Goal: Task Accomplishment & Management: Manage account settings

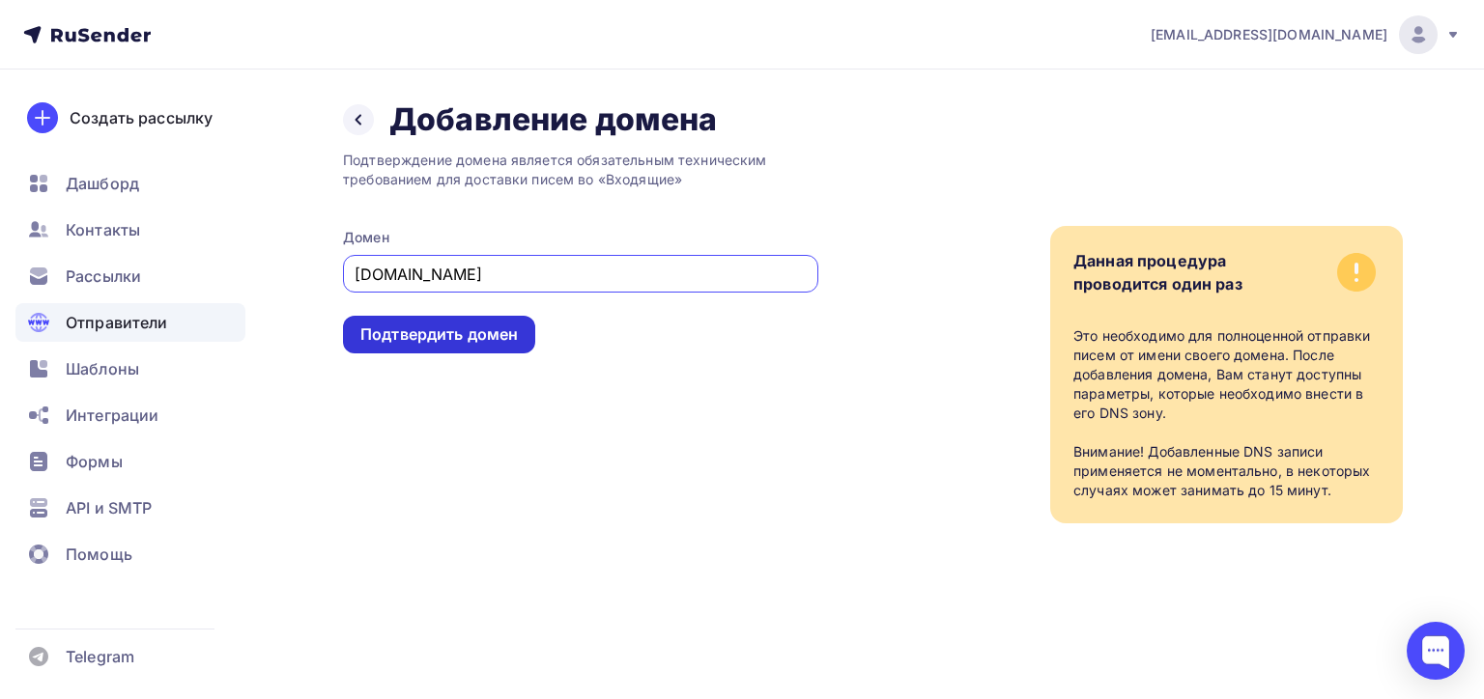
type input "[DOMAIN_NAME]"
click at [489, 330] on div "Подтвердить домен" at bounding box center [438, 335] width 157 height 22
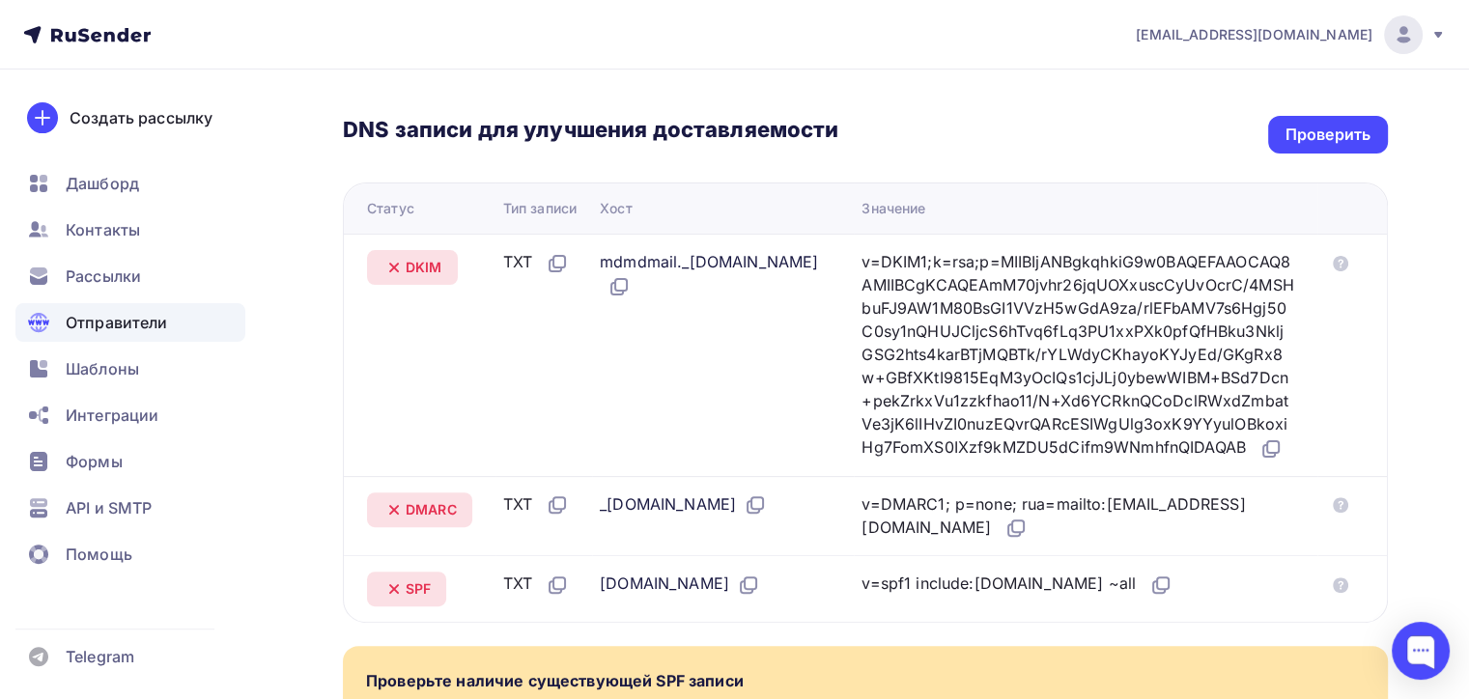
scroll to position [440, 0]
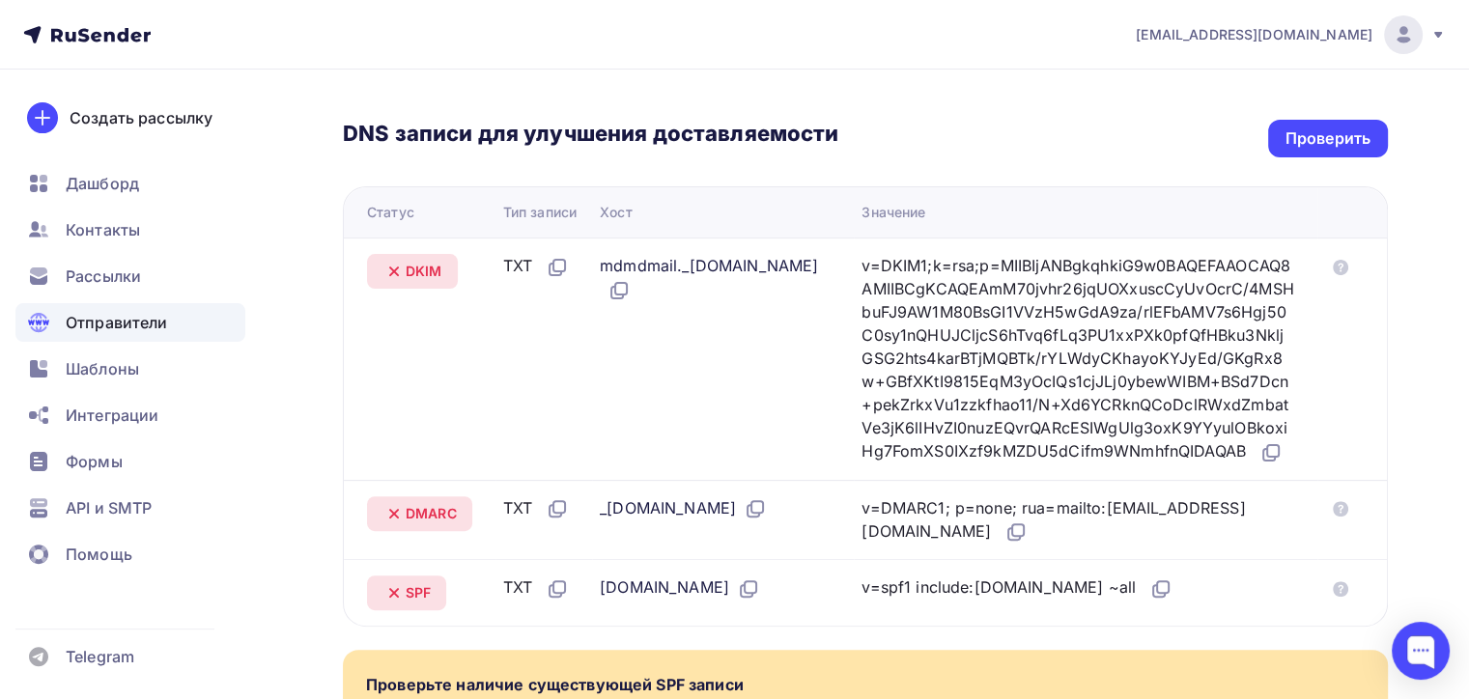
drag, startPoint x: 645, startPoint y: 261, endPoint x: 774, endPoint y: 273, distance: 129.1
click at [774, 272] on div "mdmdmail._domainkey.consultbuh.ru" at bounding box center [715, 278] width 231 height 48
drag, startPoint x: 608, startPoint y: 263, endPoint x: 773, endPoint y: 267, distance: 164.2
click at [773, 267] on div "mdmdmail._domainkey.consultbuh.ru" at bounding box center [715, 278] width 231 height 48
copy div "mdmdmail._domainkey"
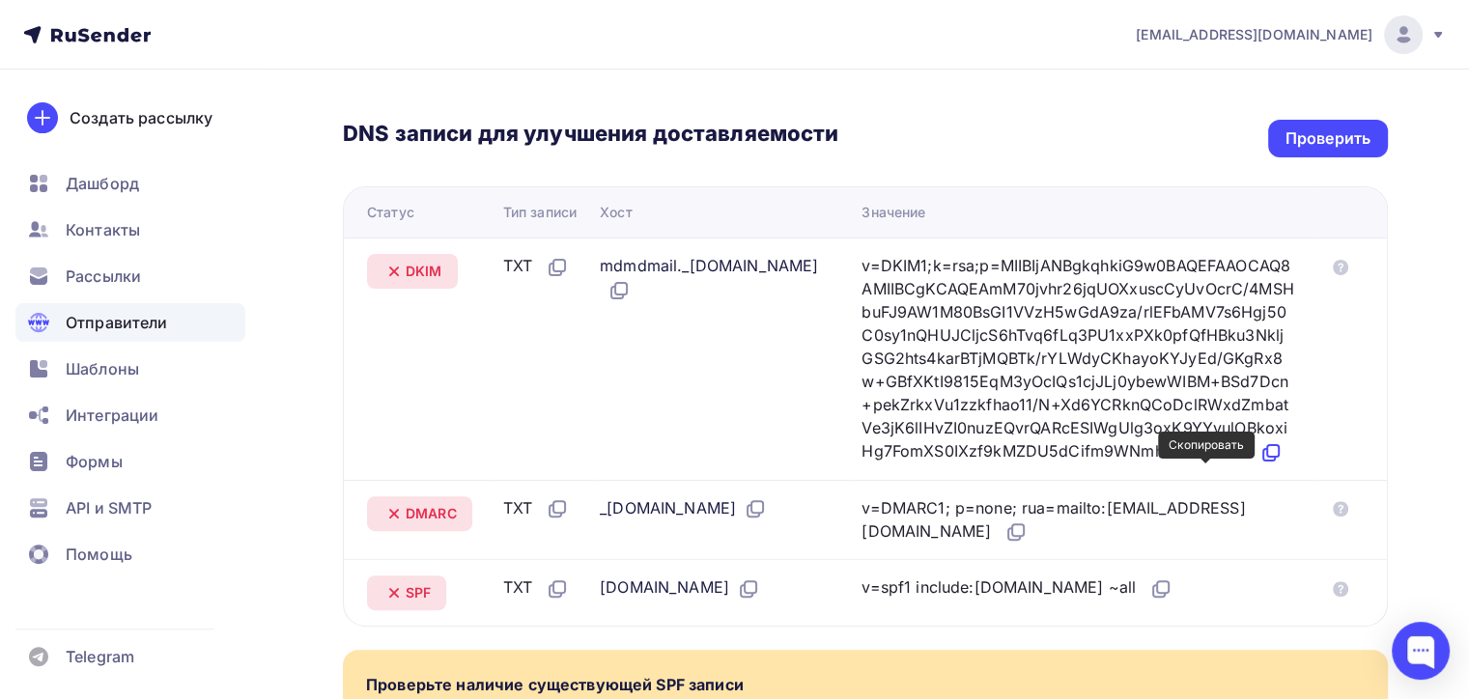
click at [1259, 465] on icon at bounding box center [1270, 452] width 23 height 23
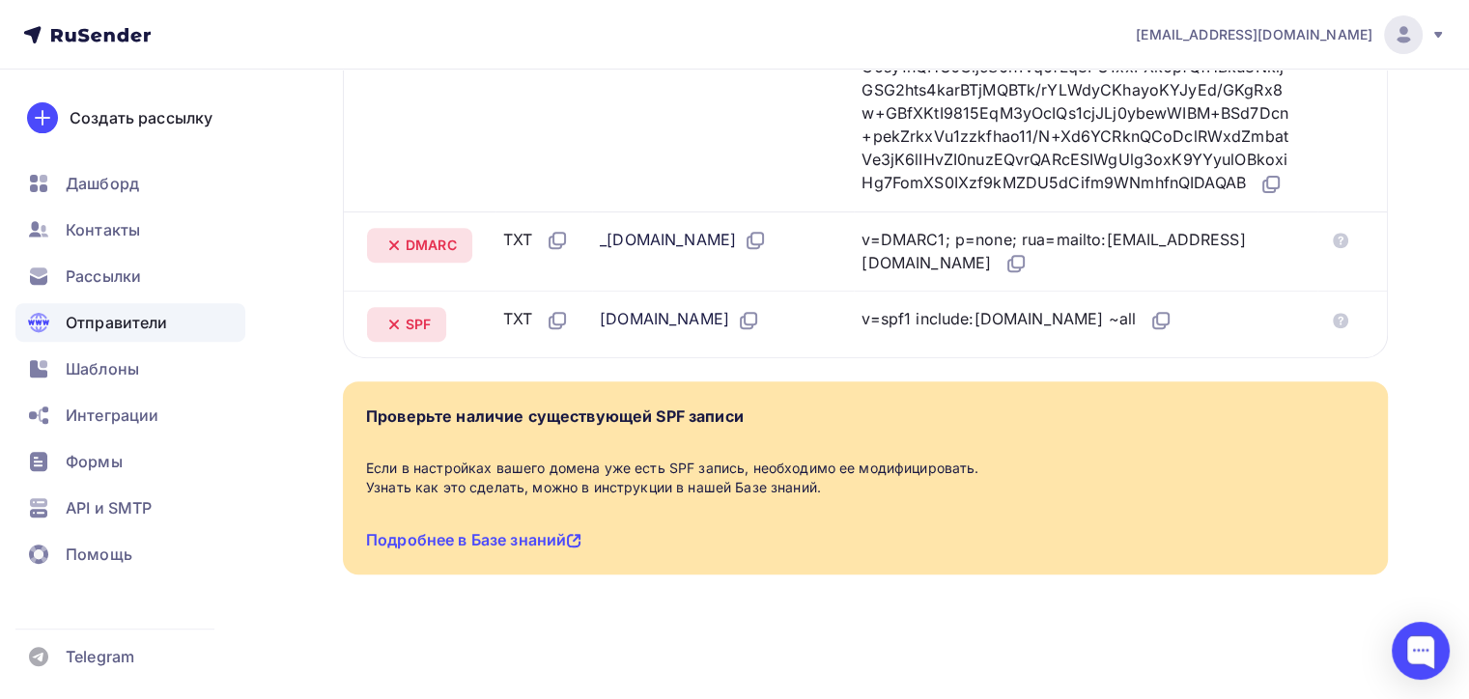
scroll to position [730, 0]
drag, startPoint x: 950, startPoint y: 317, endPoint x: 1066, endPoint y: 322, distance: 116.0
click at [1066, 322] on div "v=spf1 include:rsndr.ru ~all" at bounding box center [1017, 319] width 311 height 25
copy div "include:rsndr.ru"
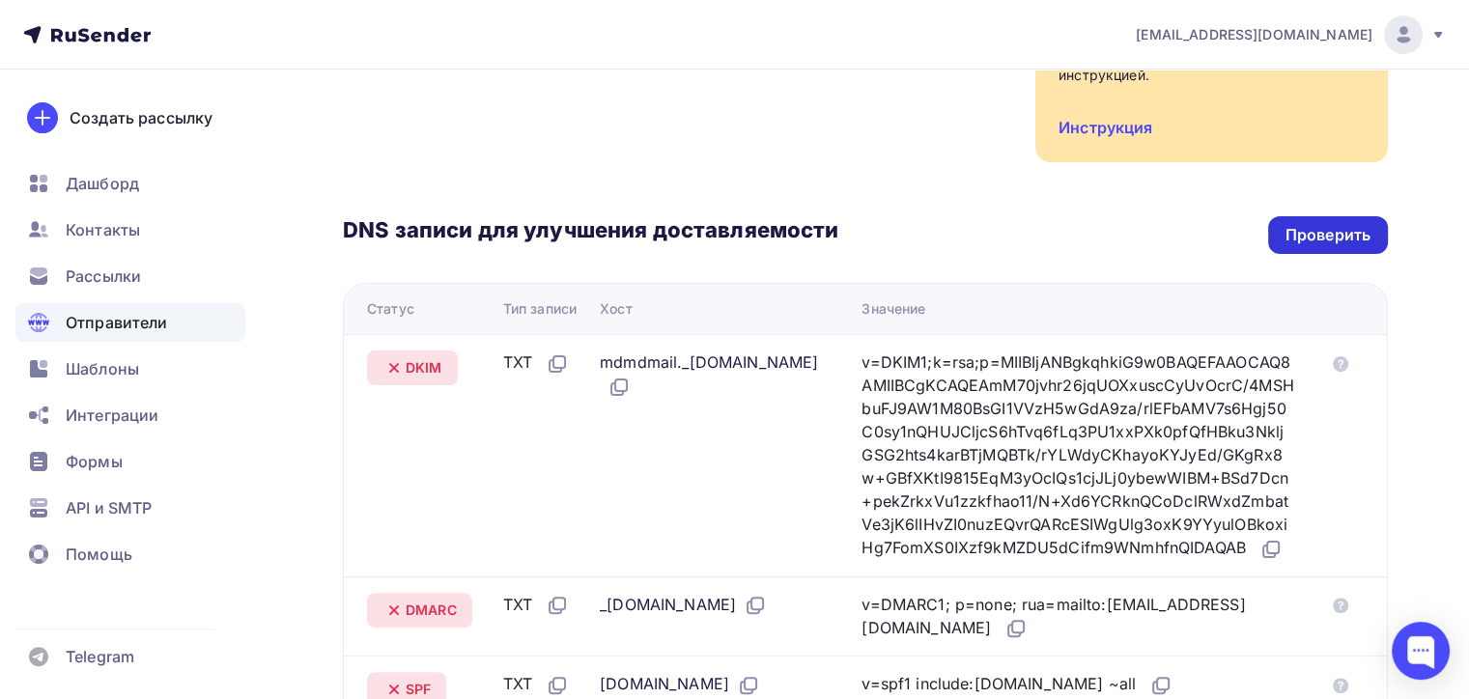
click at [1336, 229] on div "Проверить" at bounding box center [1328, 235] width 85 height 22
click at [1327, 239] on div "Проверить" at bounding box center [1328, 235] width 85 height 22
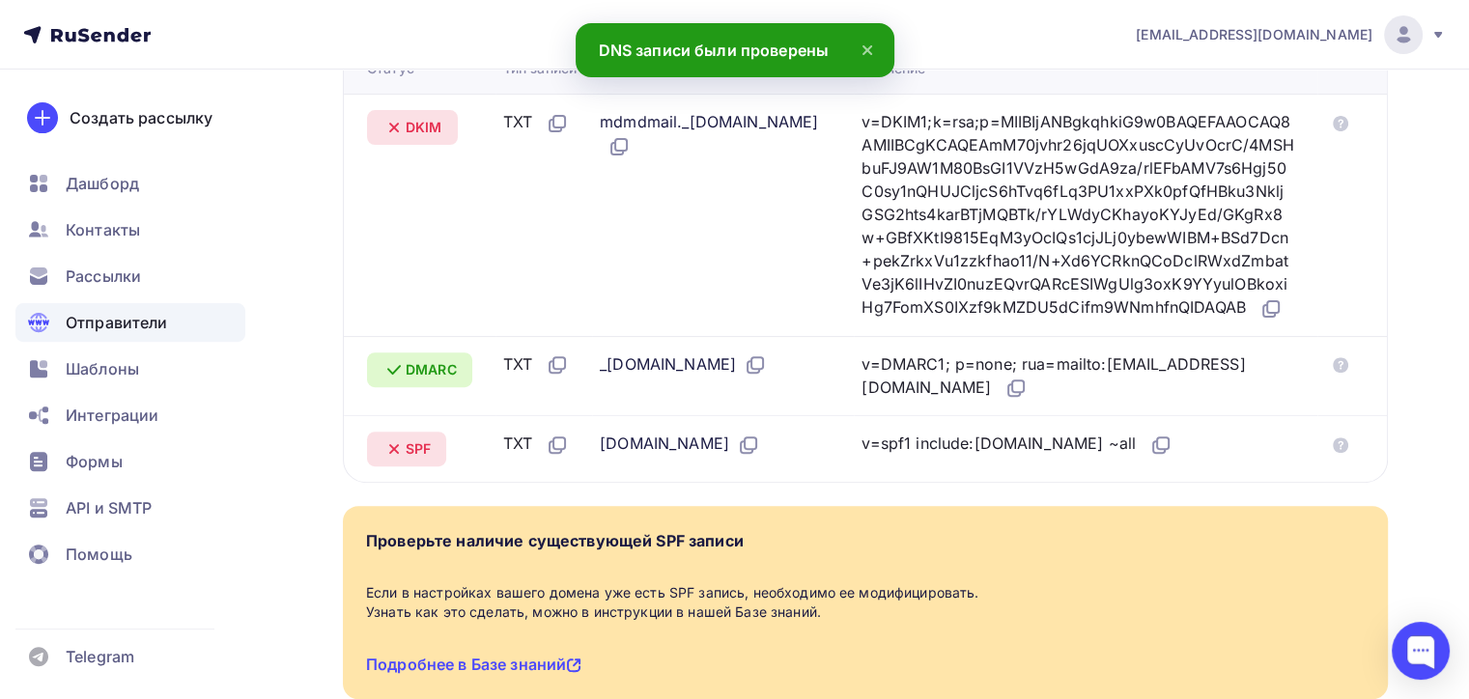
scroll to position [730, 0]
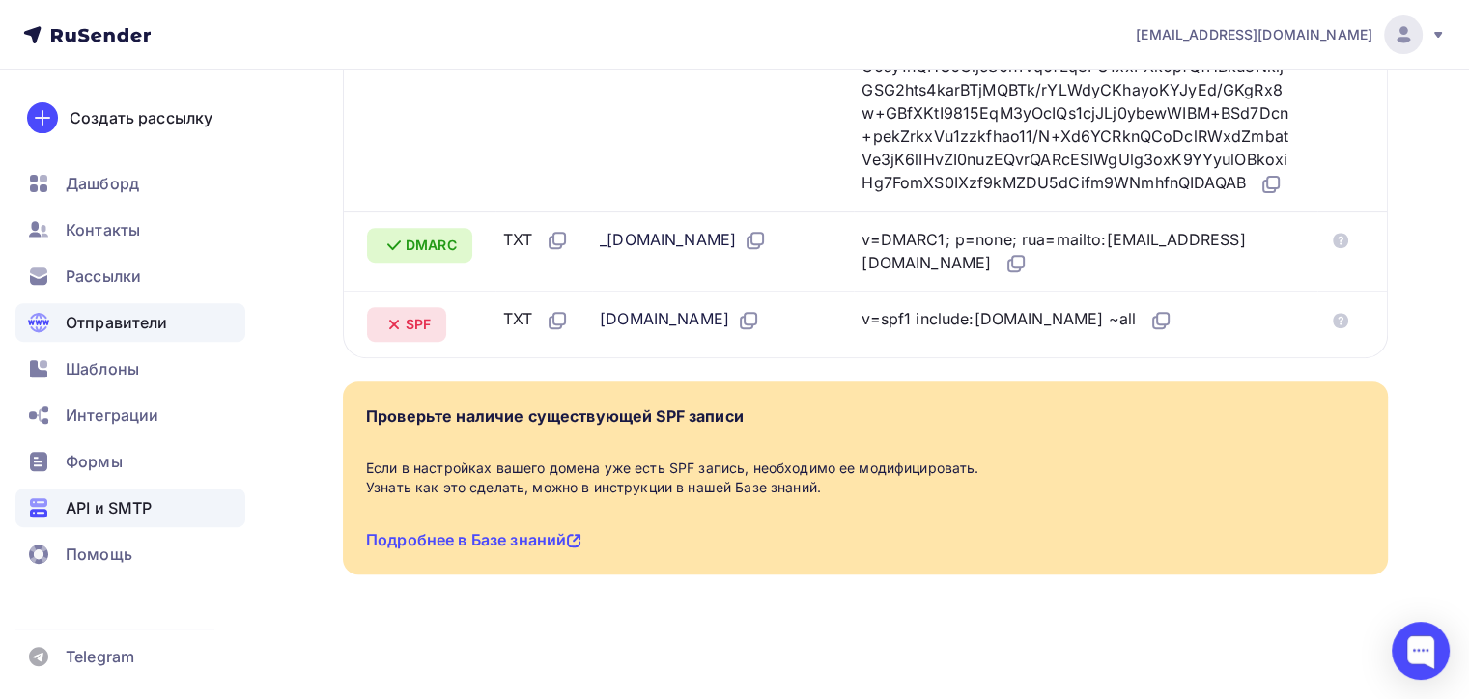
click at [120, 502] on span "API и SMTP" at bounding box center [109, 507] width 86 height 23
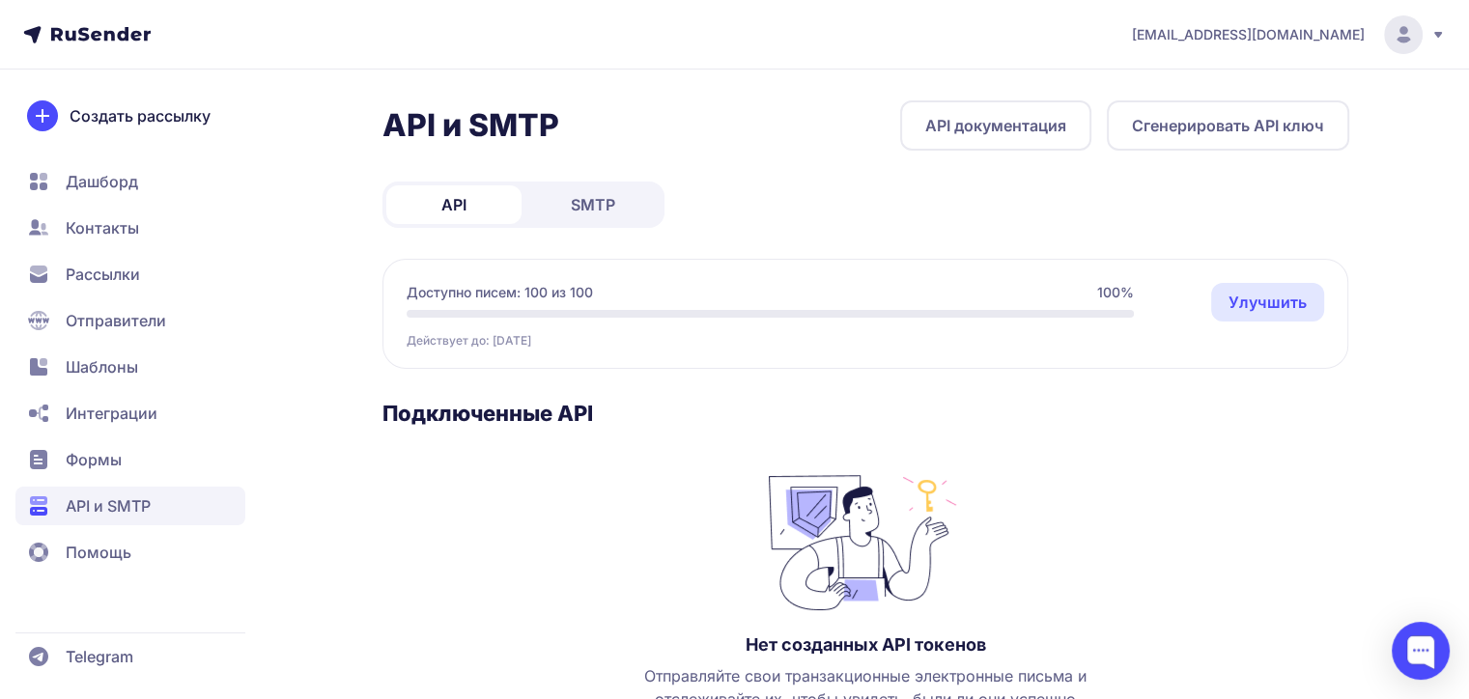
click at [595, 201] on span "SMTP" at bounding box center [593, 204] width 44 height 23
click at [1202, 134] on button "Создать подключение" at bounding box center [1236, 125] width 225 height 50
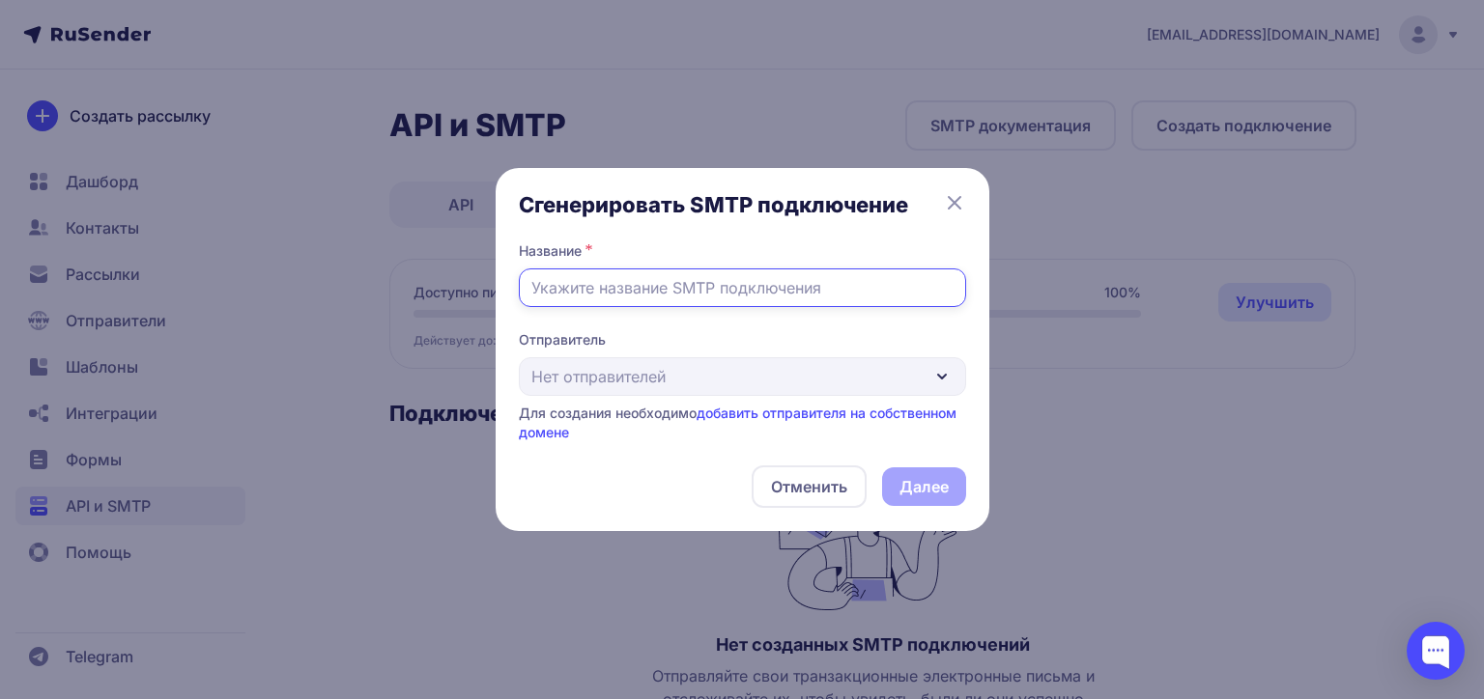
click at [626, 285] on input "text" at bounding box center [742, 288] width 447 height 39
type input "В"
drag, startPoint x: 612, startPoint y: 286, endPoint x: 668, endPoint y: 294, distance: 56.5
click at [667, 294] on input "AMOCRM + SMTP" at bounding box center [742, 288] width 447 height 39
click at [699, 297] on input "AMOCRM + SMTP" at bounding box center [742, 288] width 447 height 39
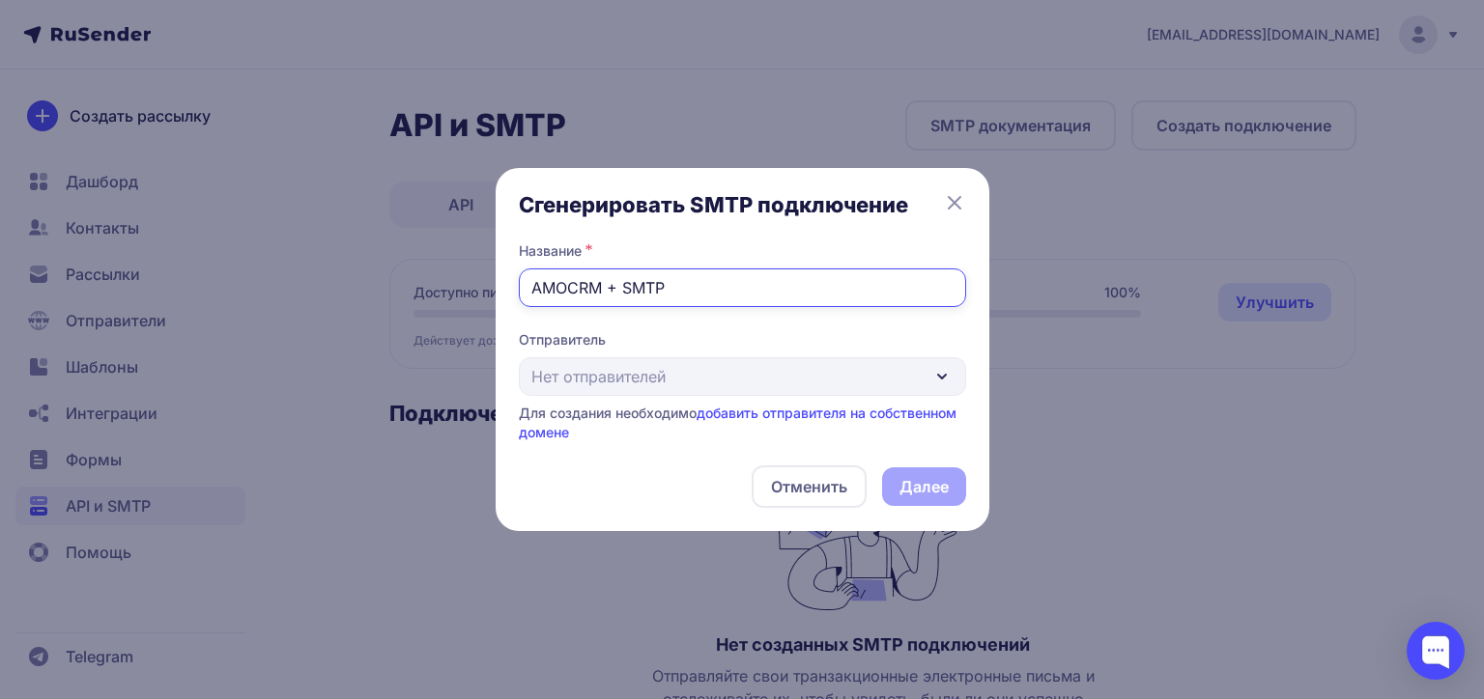
drag, startPoint x: 711, startPoint y: 290, endPoint x: 605, endPoint y: 282, distance: 106.5
click at [605, 282] on input "AMOCRM + SMTP" at bounding box center [742, 288] width 447 height 39
type input "A"
type input "Amocrm"
click at [743, 411] on link "добавить отправителя на собственном домене" at bounding box center [738, 423] width 438 height 36
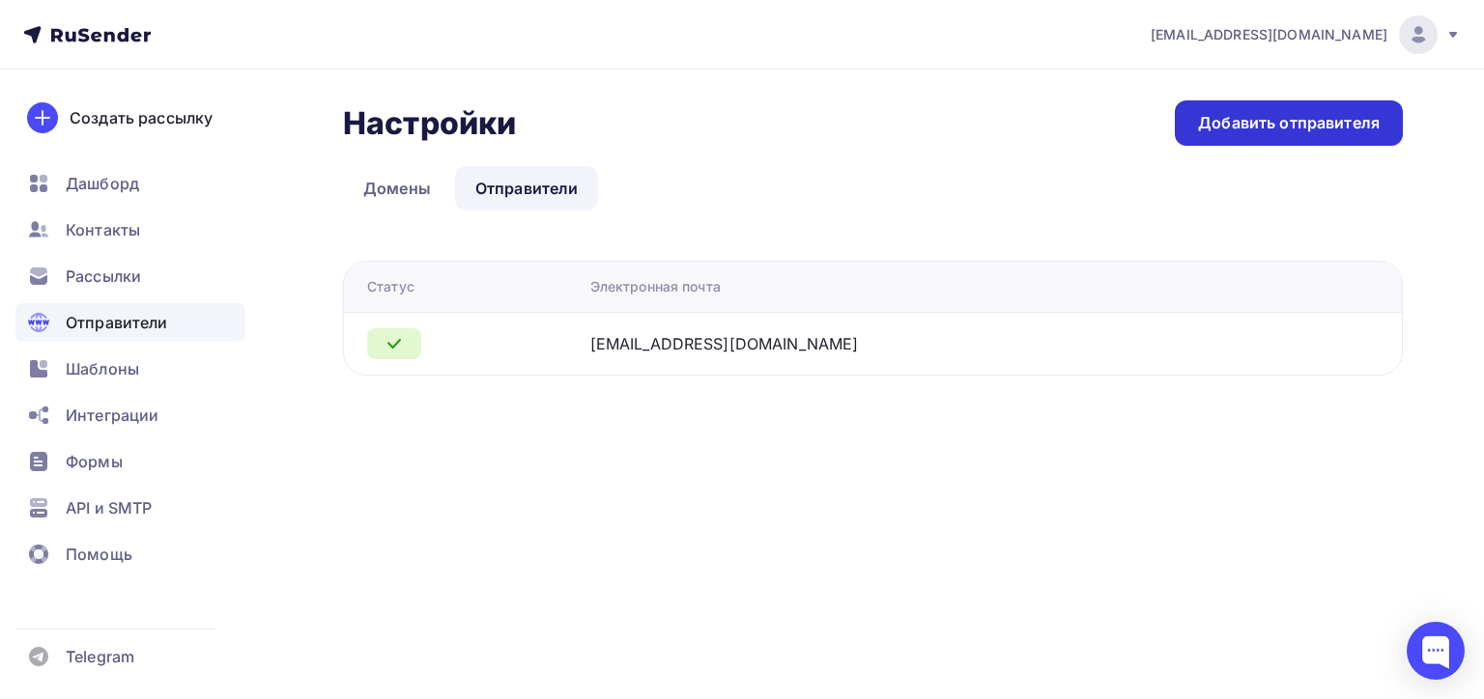
click at [1249, 129] on div "Добавить отправителя" at bounding box center [1289, 123] width 182 height 22
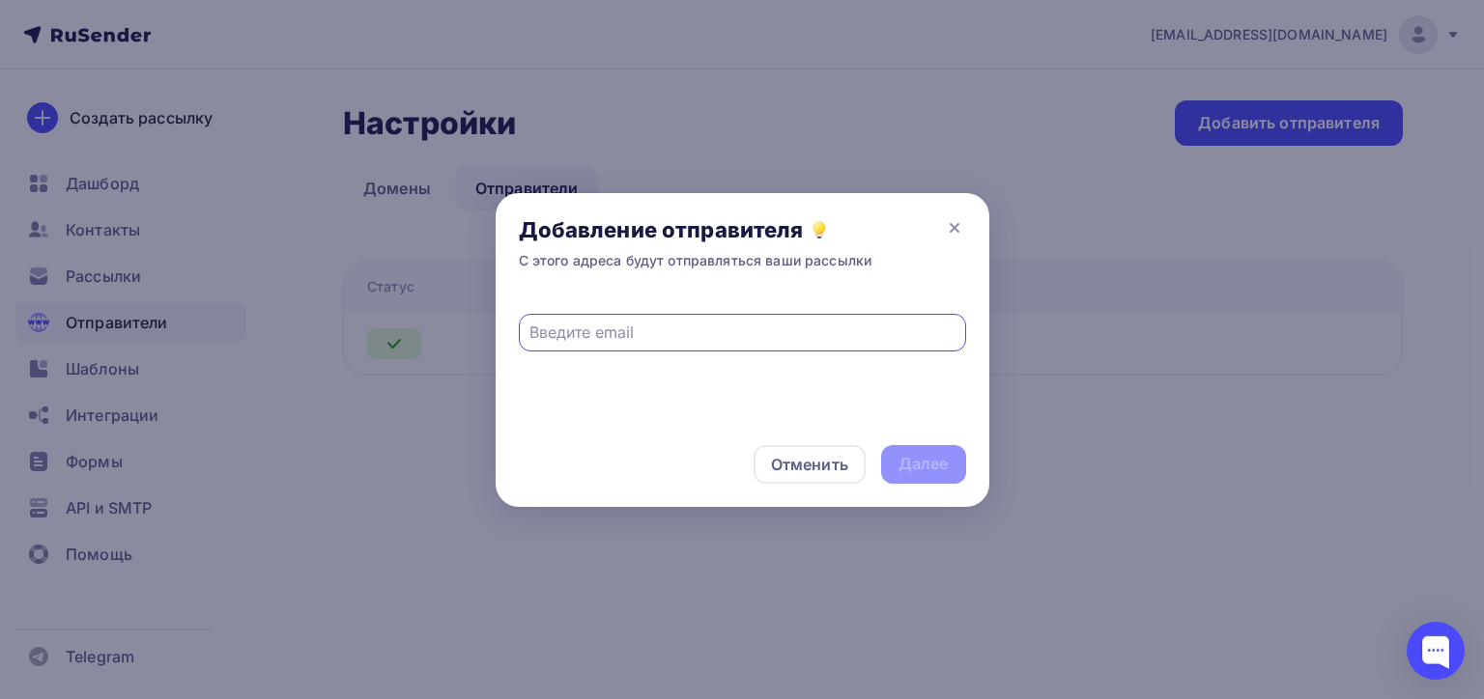
click at [606, 335] on input "text" at bounding box center [741, 332] width 425 height 23
paste input "info@consultbuh.ru"
type input "info@consultbuh.ru"
click at [932, 465] on div "Далее" at bounding box center [923, 464] width 50 height 22
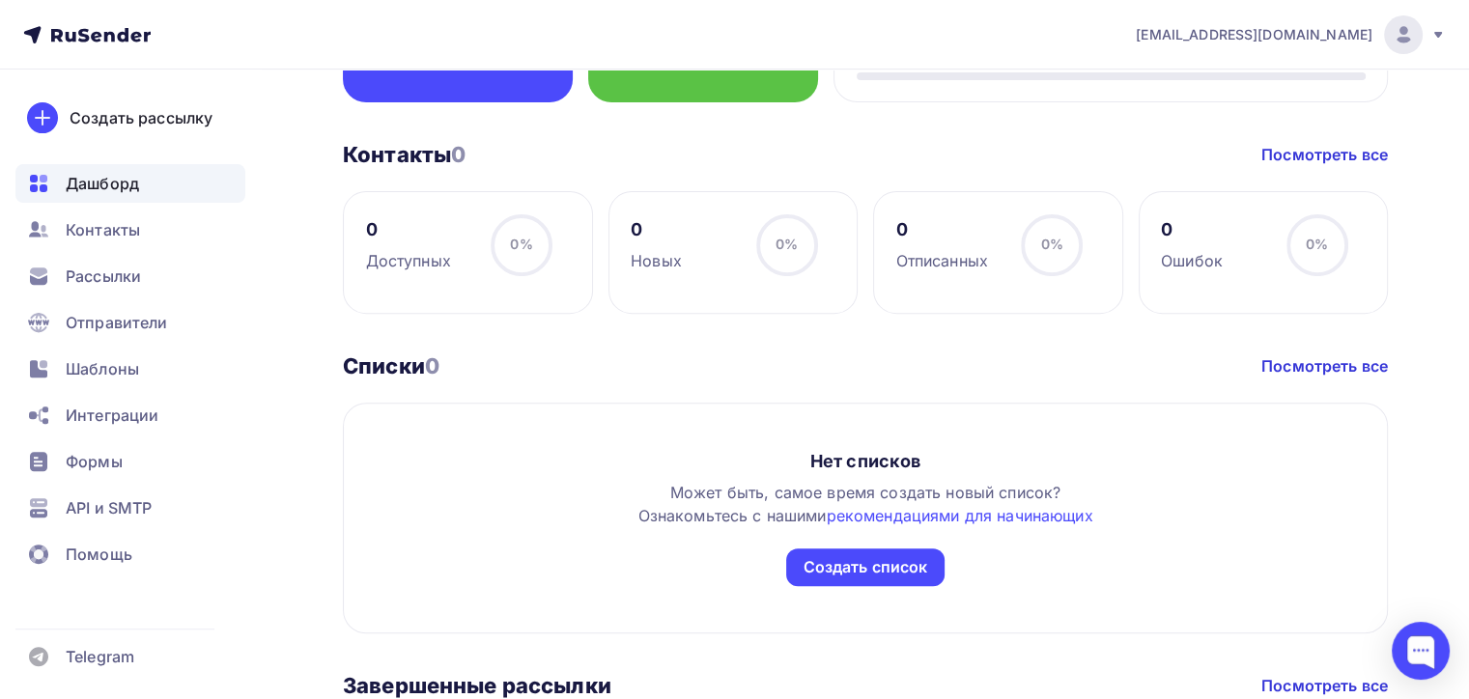
scroll to position [966, 0]
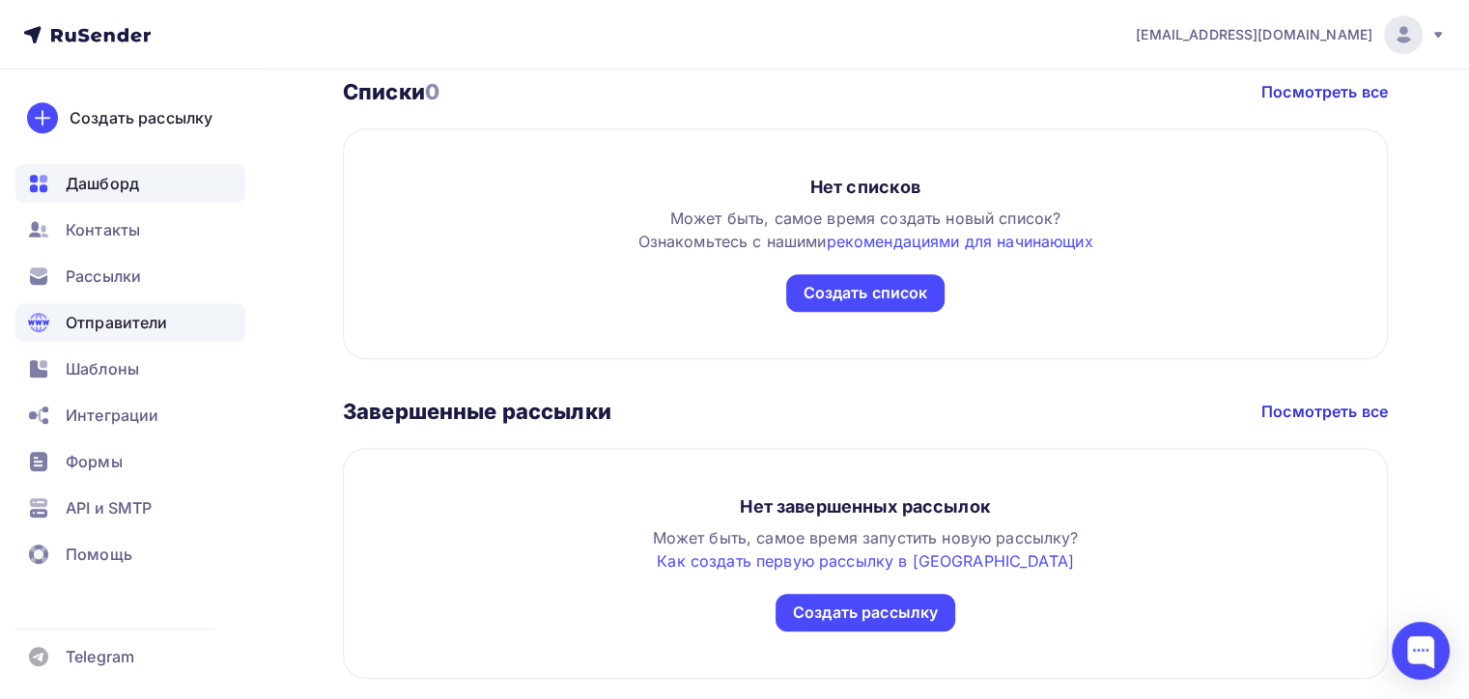
click at [105, 319] on span "Отправители" at bounding box center [117, 322] width 102 height 23
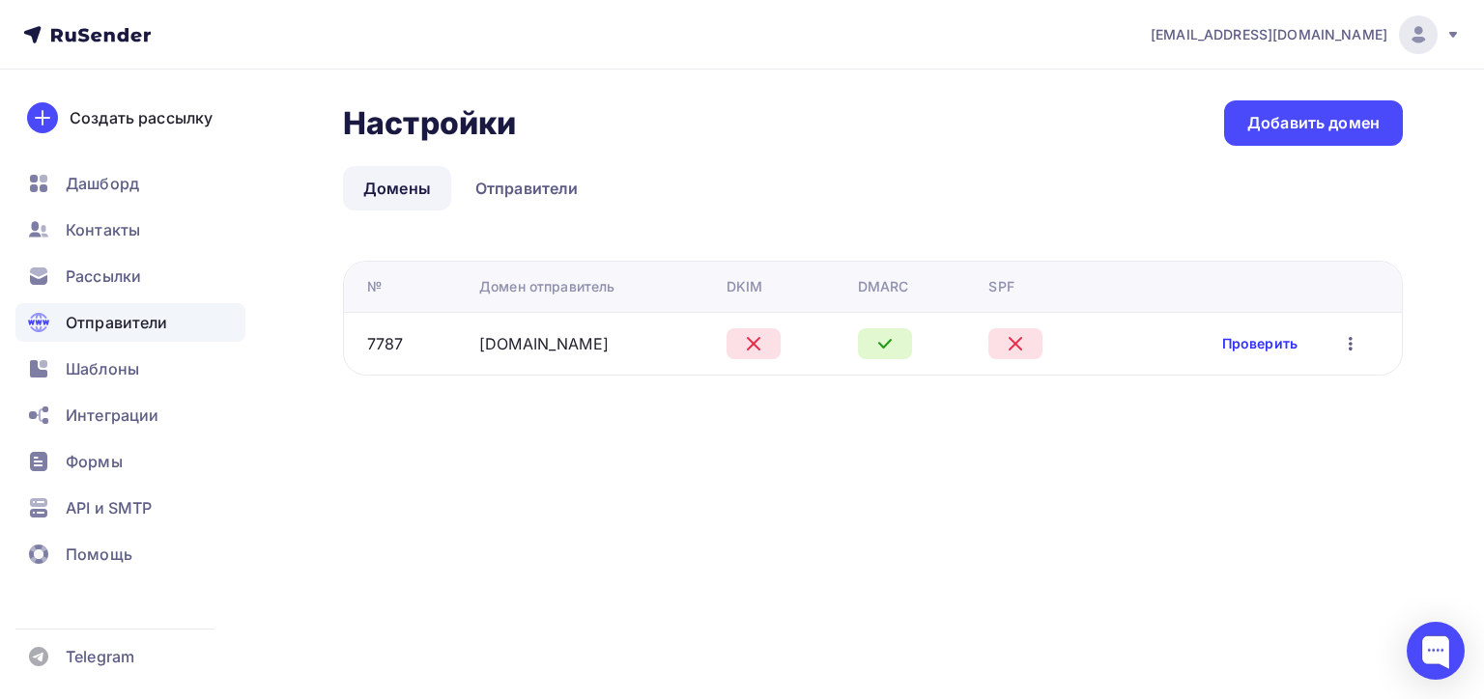
click at [1245, 340] on link "Проверить" at bounding box center [1259, 343] width 75 height 19
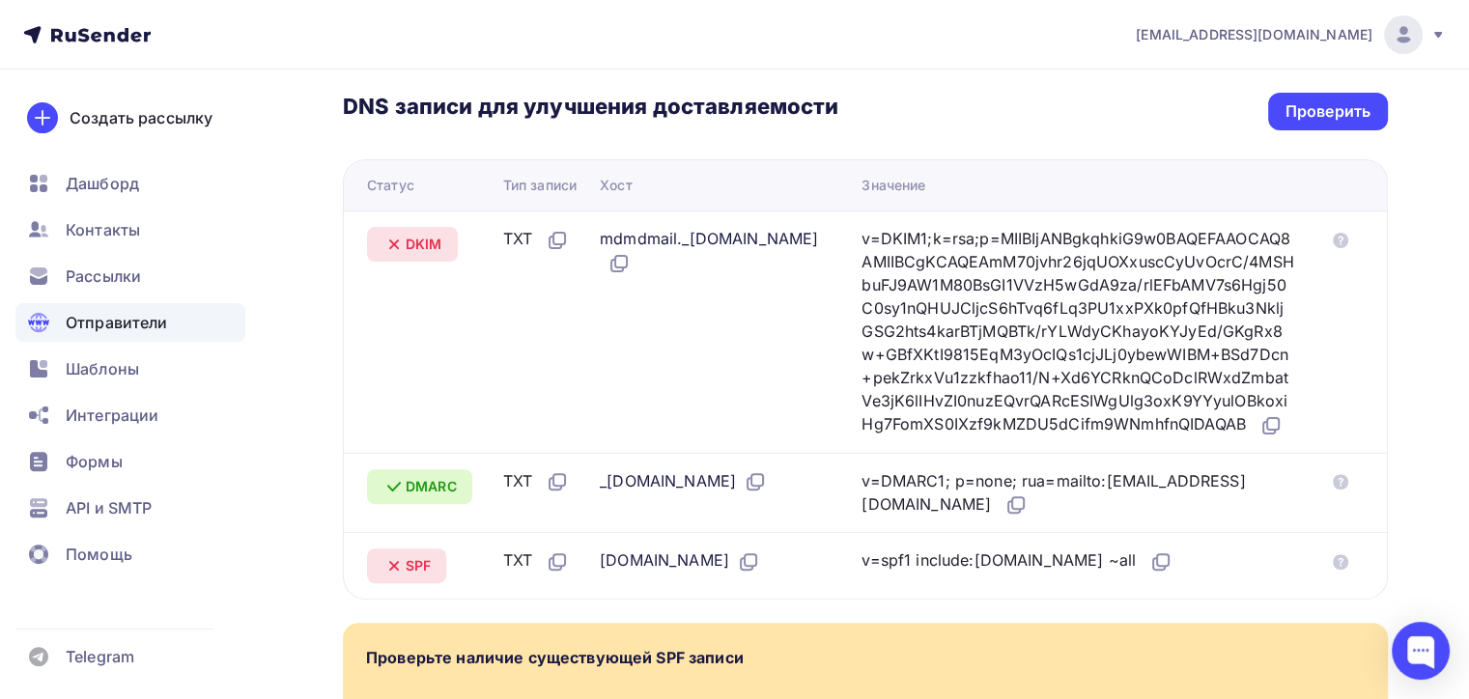
scroll to position [483, 0]
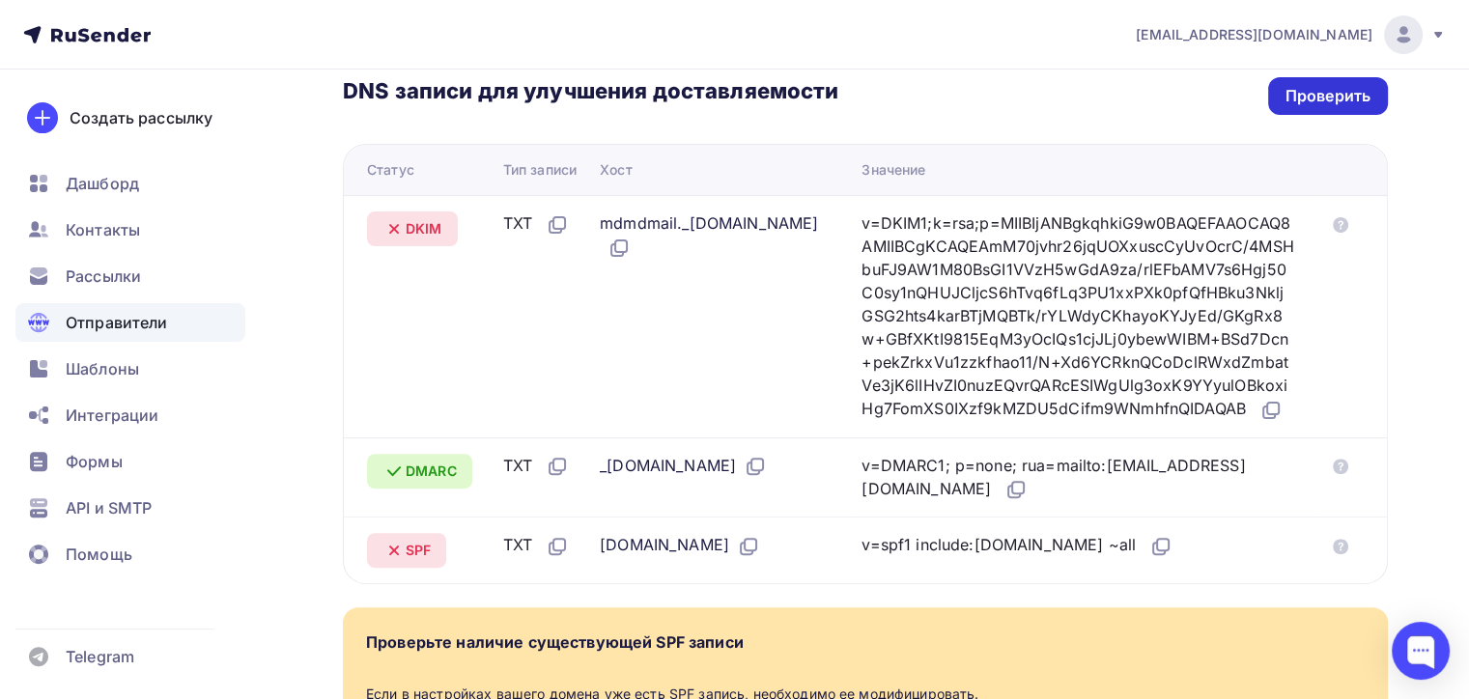
click at [1287, 99] on div "Проверить" at bounding box center [1328, 96] width 85 height 22
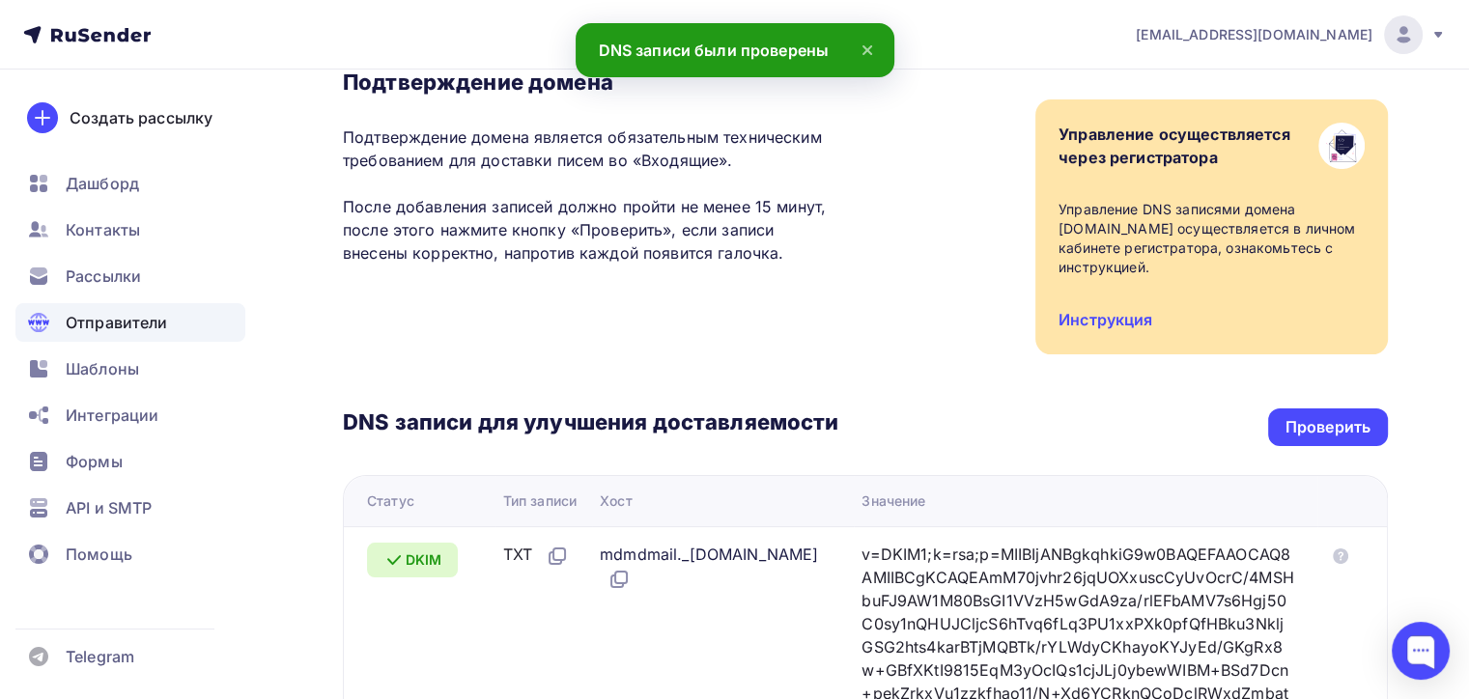
scroll to position [151, 0]
click at [118, 321] on span "Отправители" at bounding box center [117, 322] width 102 height 23
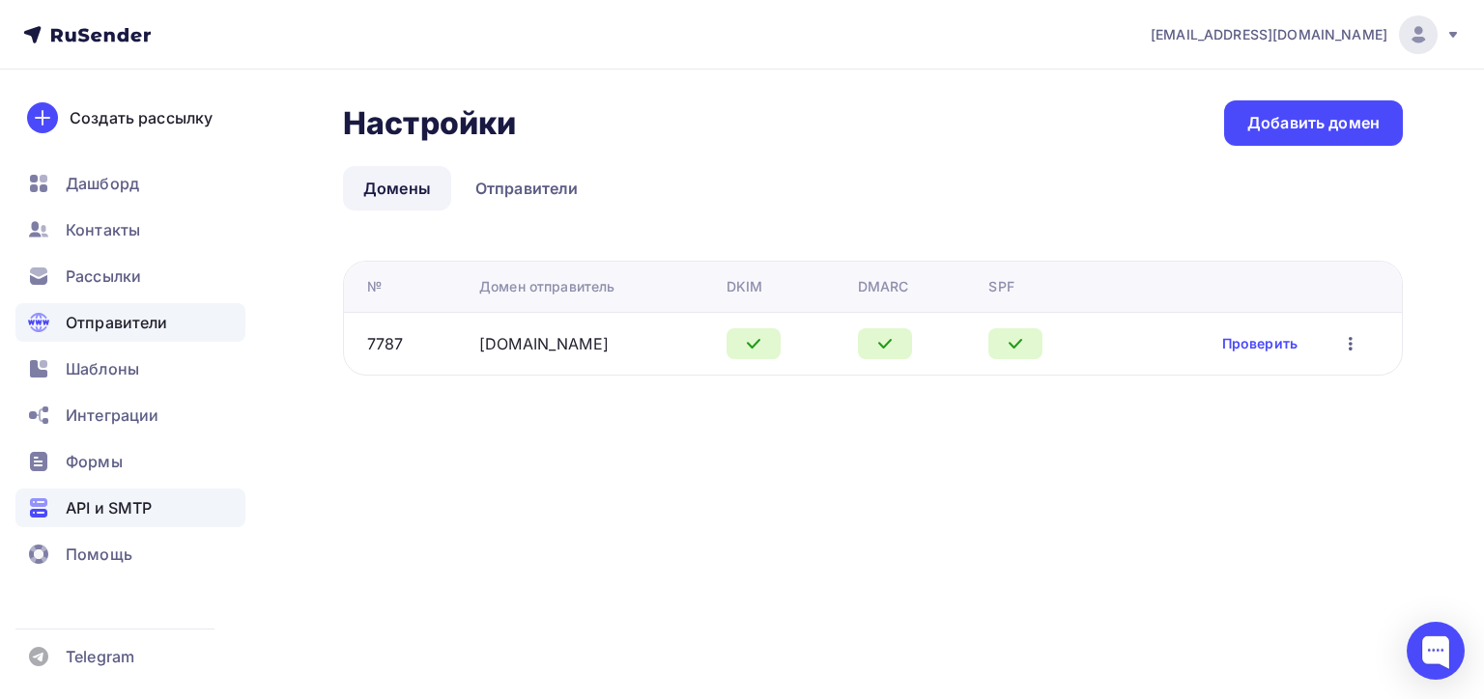
click at [115, 509] on span "API и SMTP" at bounding box center [109, 507] width 86 height 23
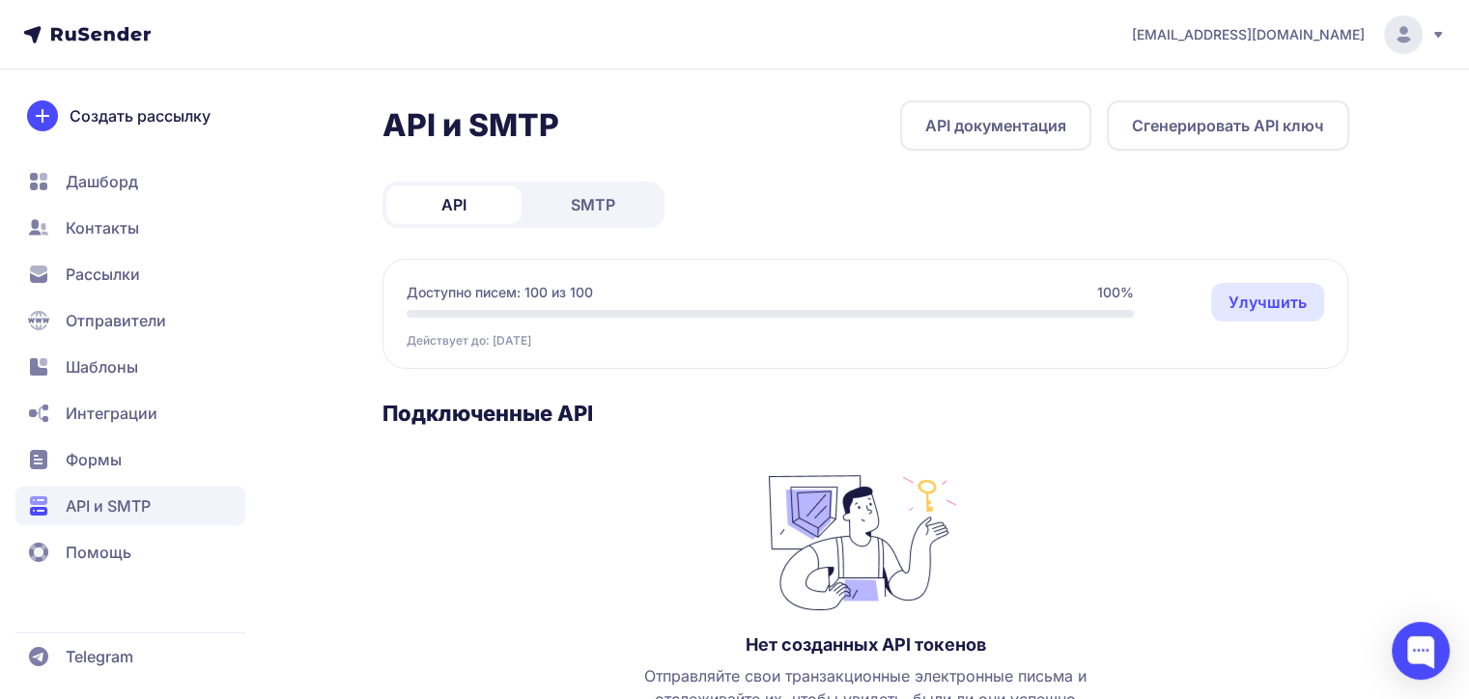
click at [618, 212] on link "SMTP" at bounding box center [592, 204] width 135 height 39
click at [1178, 138] on button "Создать подключение" at bounding box center [1236, 125] width 225 height 50
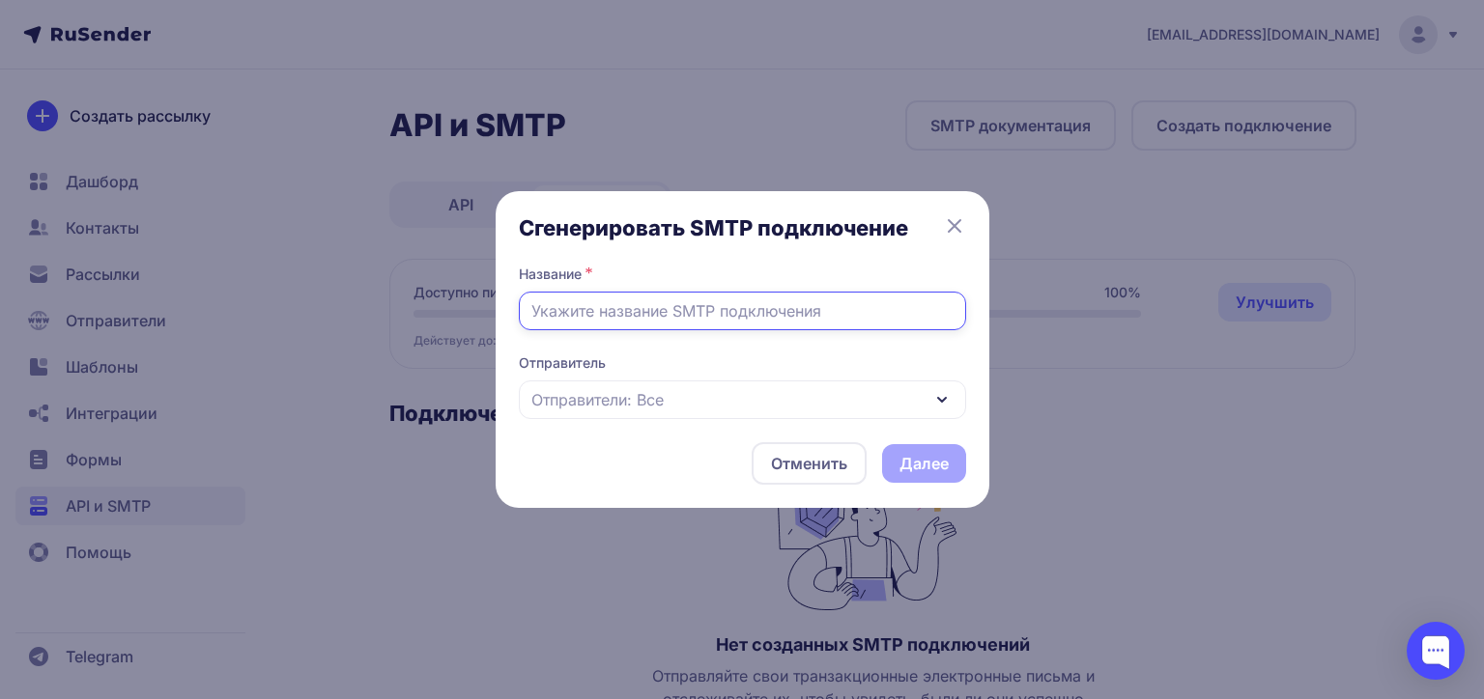
click at [679, 320] on input "text" at bounding box center [742, 311] width 447 height 39
type input "Amocrm promo"
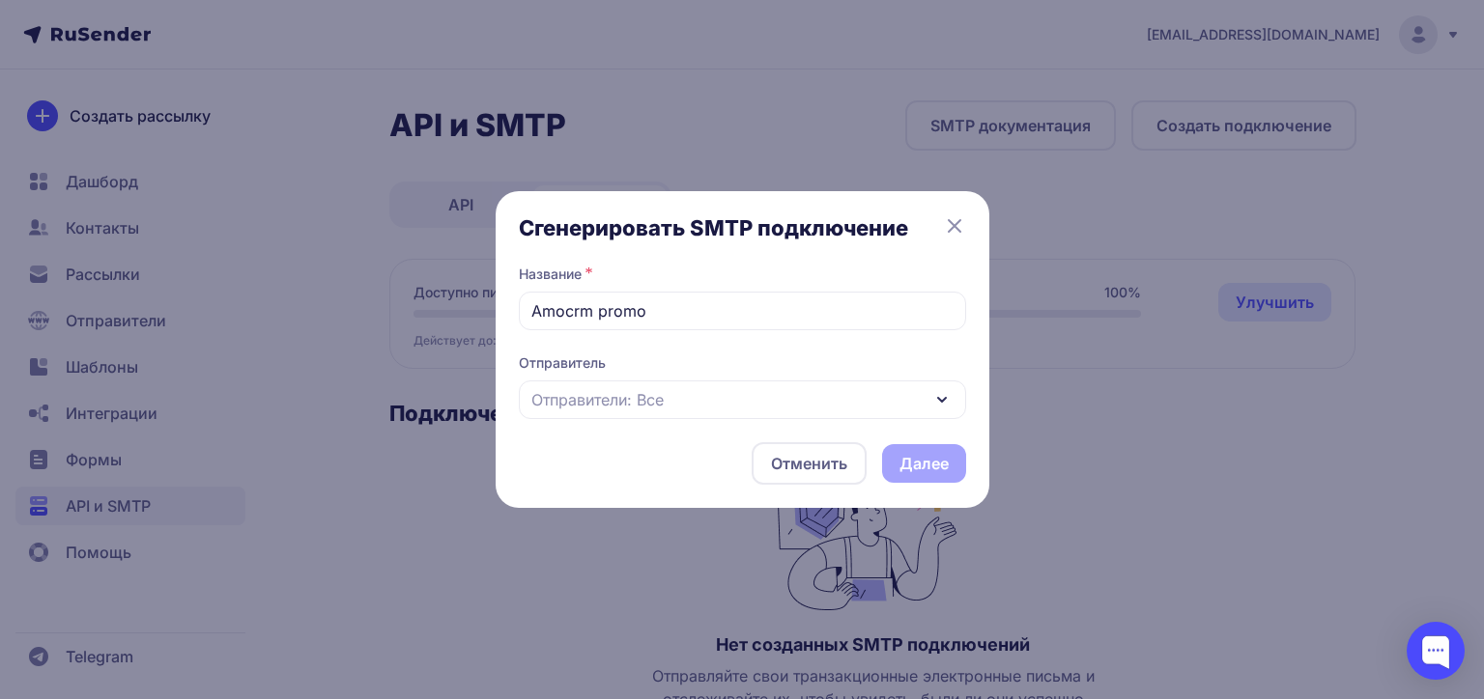
click at [664, 402] on span "Отправители: Все" at bounding box center [597, 399] width 132 height 23
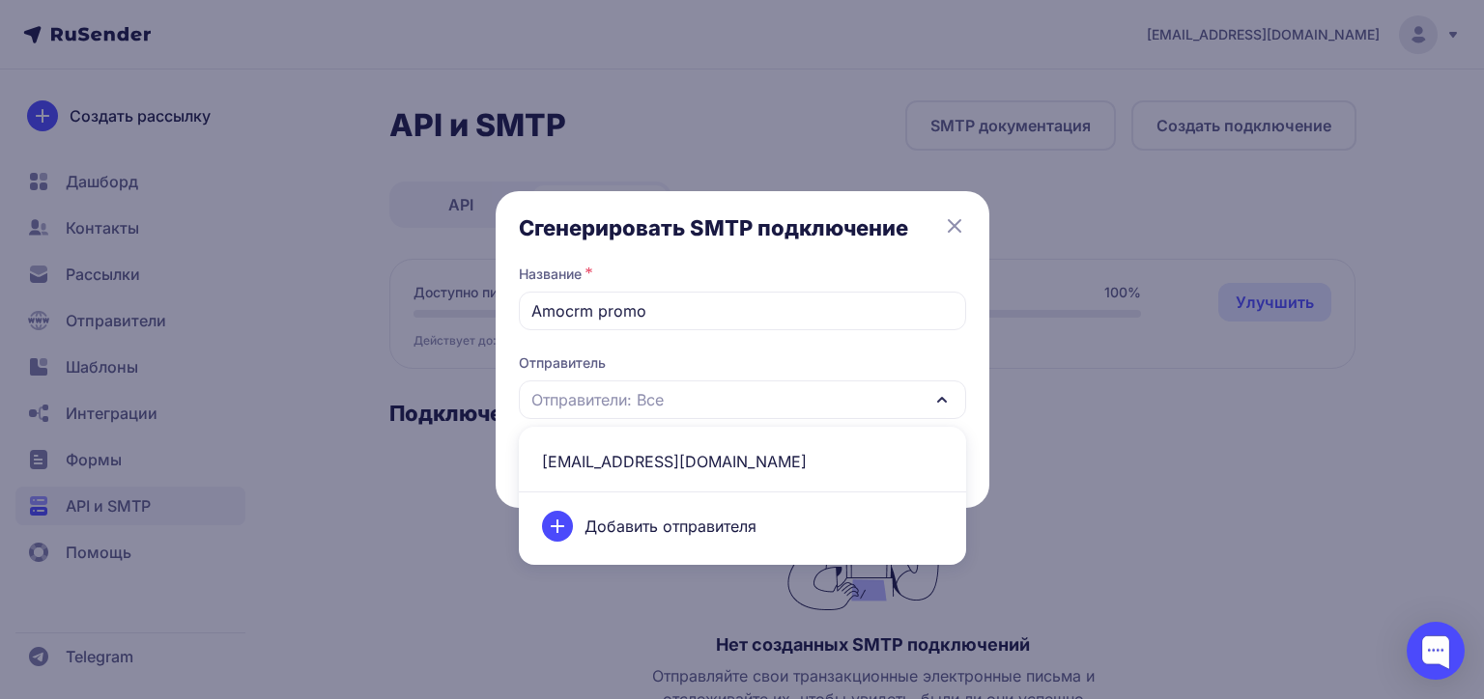
click at [645, 464] on span "[EMAIL_ADDRESS][DOMAIN_NAME]" at bounding box center [742, 461] width 424 height 46
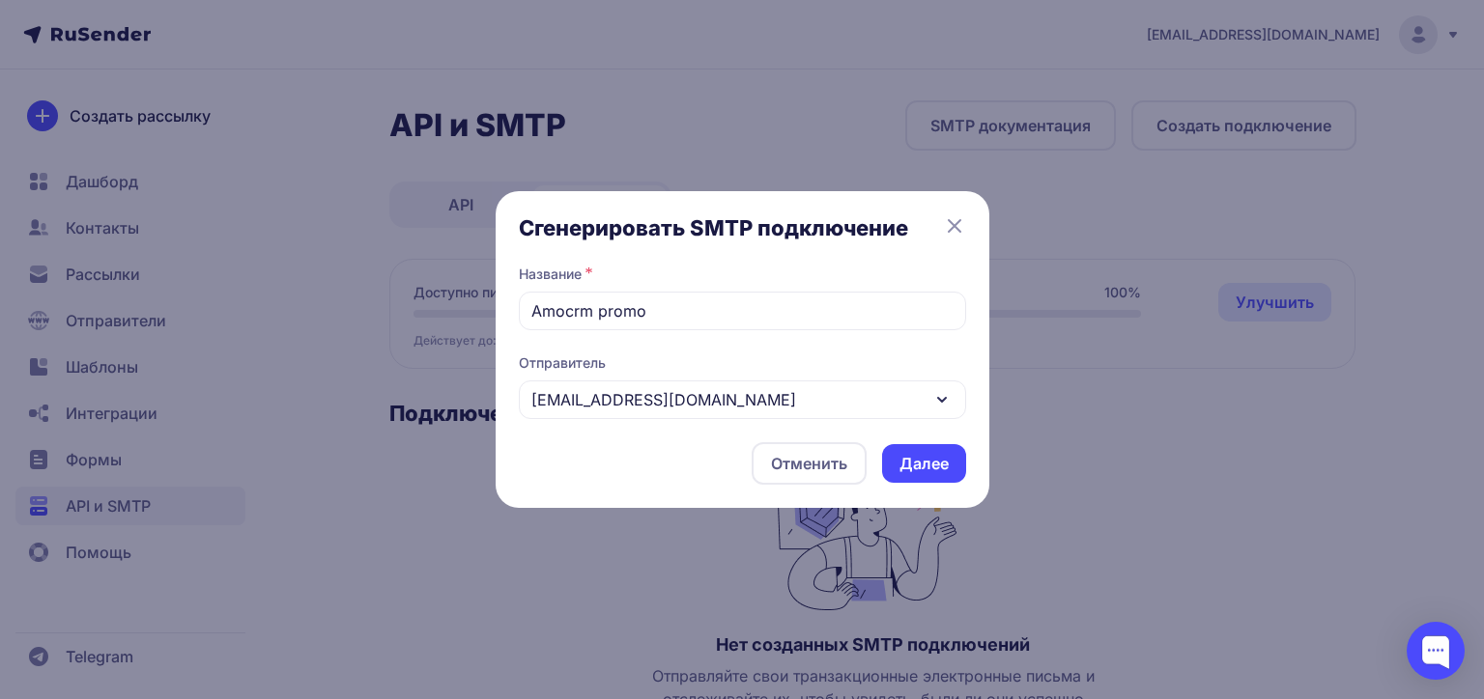
click at [932, 467] on button "Далее" at bounding box center [924, 463] width 84 height 39
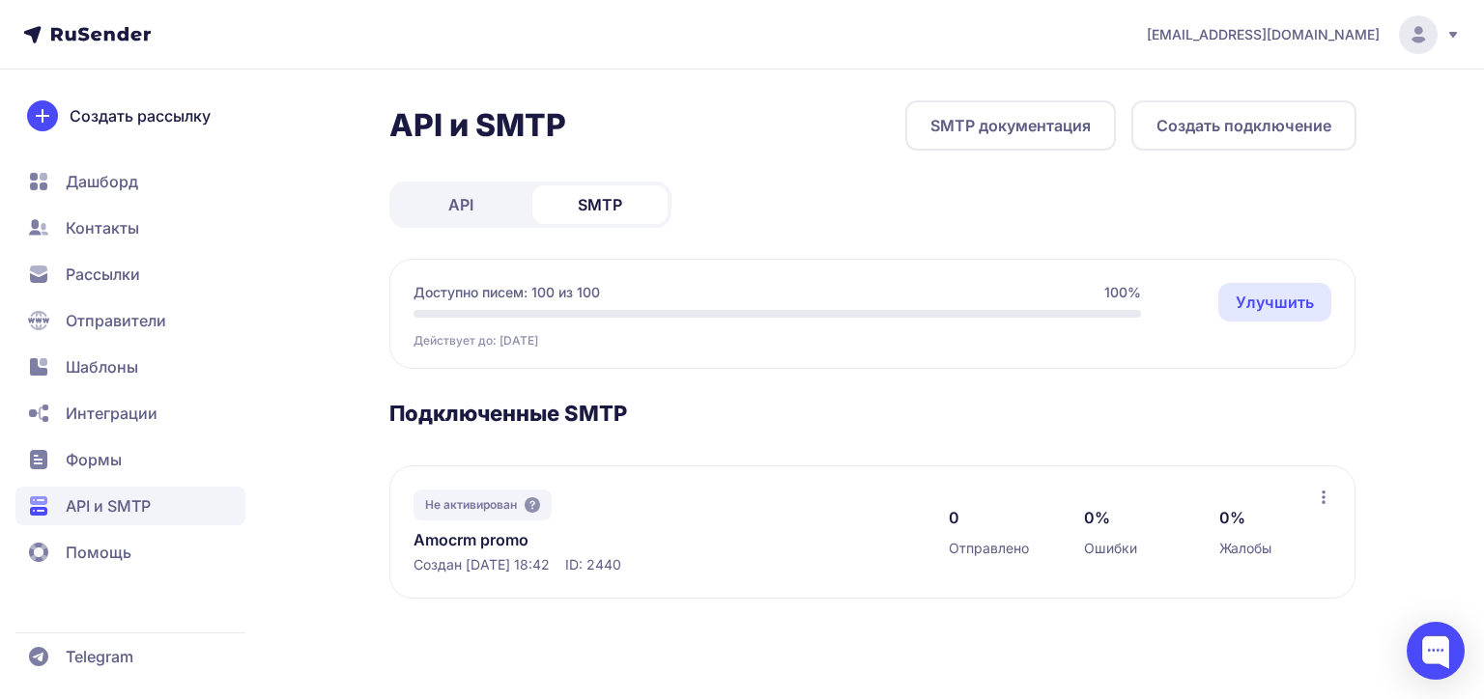
click at [475, 533] on link "Amocrm promo" at bounding box center [611, 539] width 396 height 23
